Goal: Share content

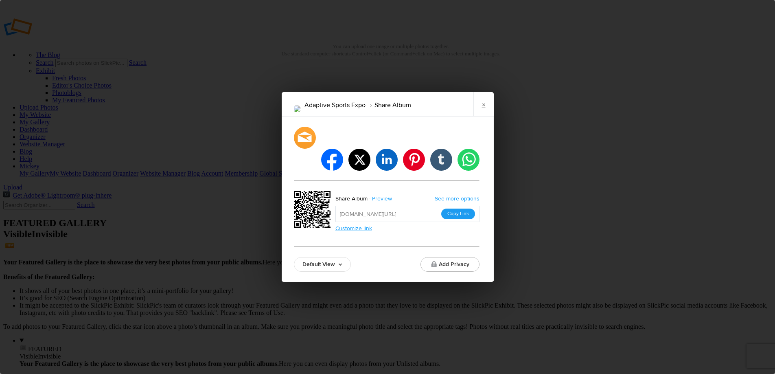
click at [454, 209] on button "Copy Link" at bounding box center [458, 214] width 34 height 11
click at [484, 114] on link "×" at bounding box center [484, 104] width 20 height 24
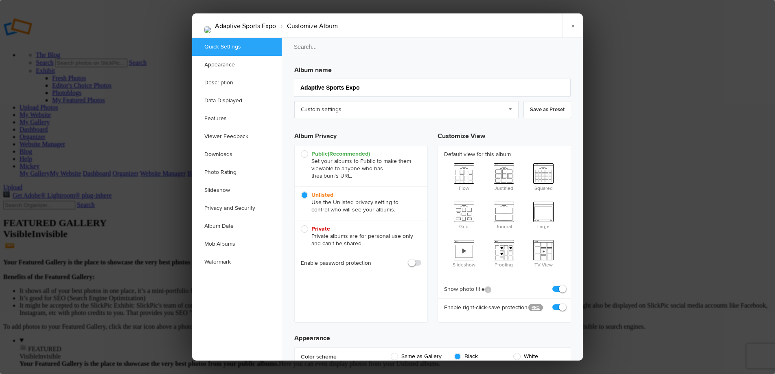
scroll to position [2, 0]
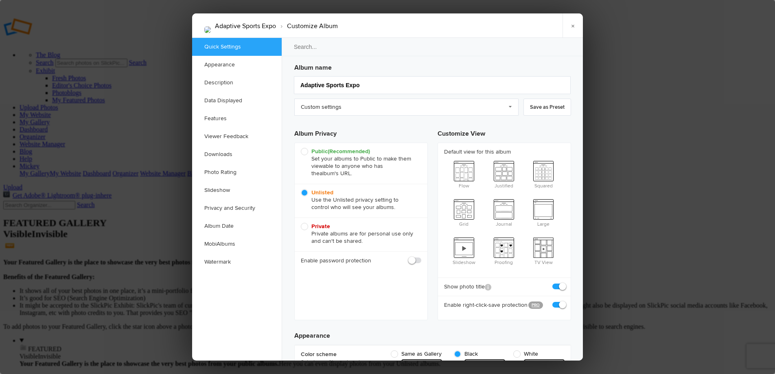
click at [305, 153] on span "Public (Recommended) Set your albums to Public to make them viewable to anyone …" at bounding box center [359, 162] width 116 height 29
click at [301, 148] on input "Public (Recommended) Set your albums to Public to make them viewable to anyone …" at bounding box center [301, 147] width 0 height 0
radio input "true"
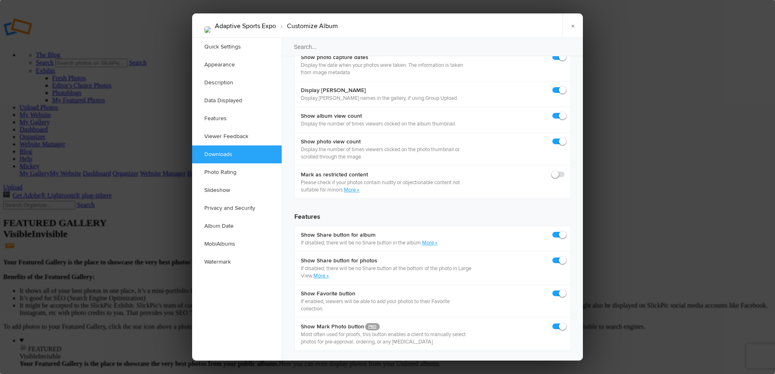
scroll to position [1226, 0]
checkbox input "true"
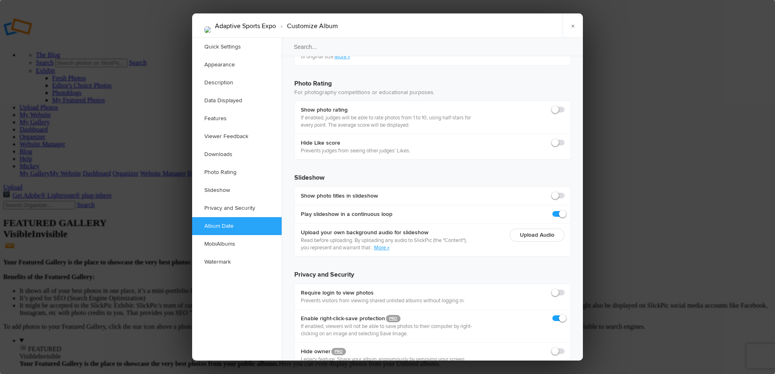
scroll to position [1782, 0]
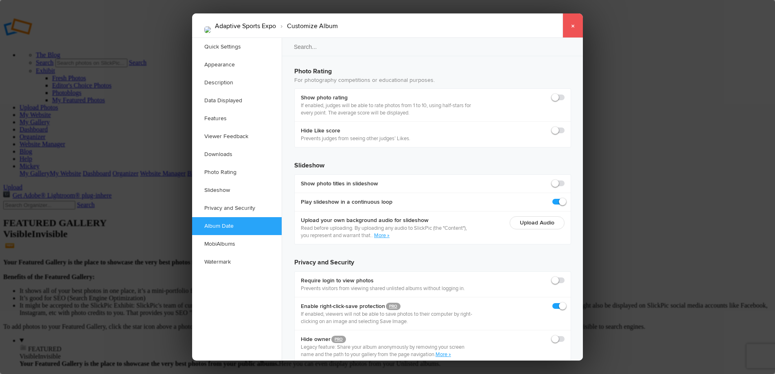
click at [570, 25] on link "×" at bounding box center [573, 25] width 20 height 24
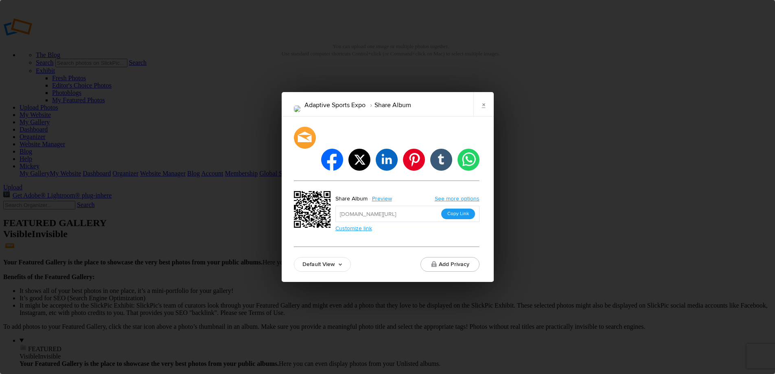
click at [465, 209] on button "Copy Link" at bounding box center [458, 214] width 34 height 11
click at [483, 116] on link "×" at bounding box center [484, 104] width 20 height 24
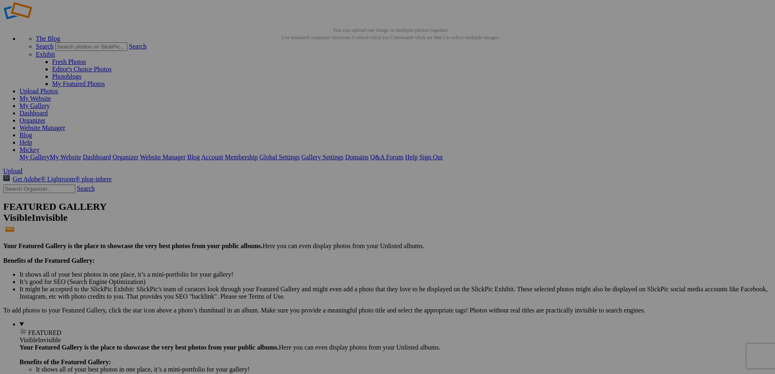
scroll to position [0, 0]
